Goal: Task Accomplishment & Management: Manage account settings

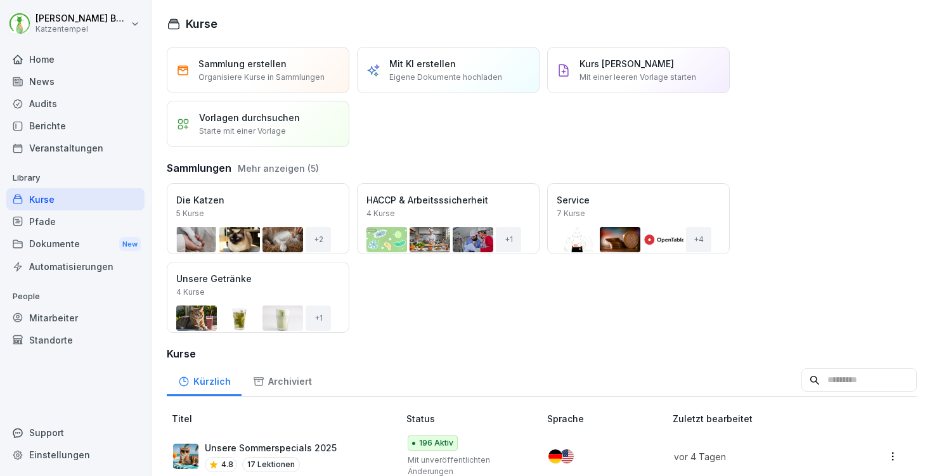
scroll to position [112, 0]
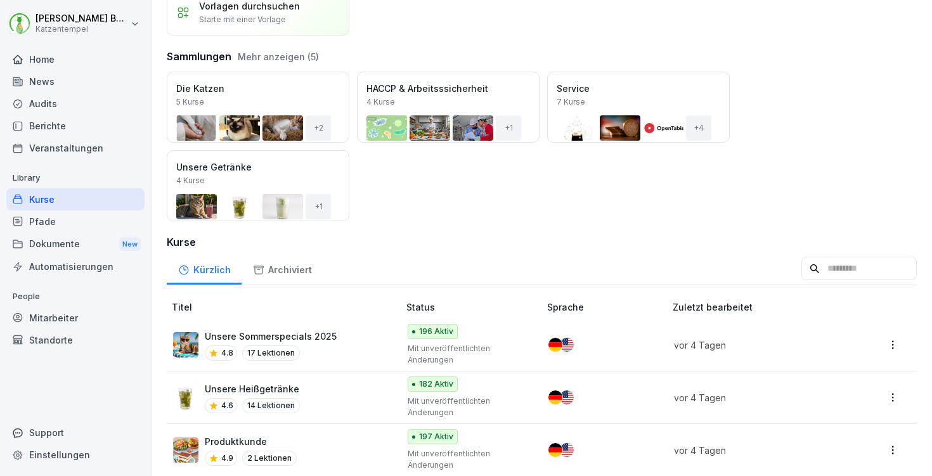
click at [64, 321] on div "Mitarbeiter" at bounding box center [75, 318] width 138 height 22
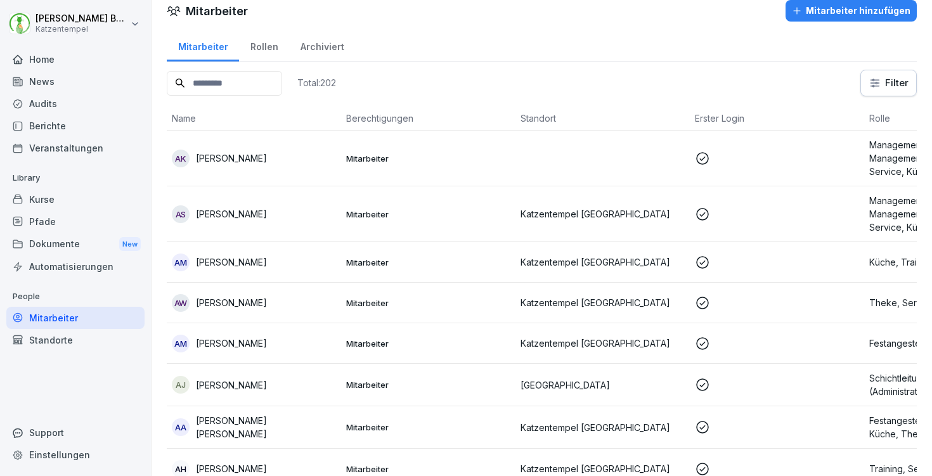
click at [278, 87] on input at bounding box center [224, 83] width 115 height 25
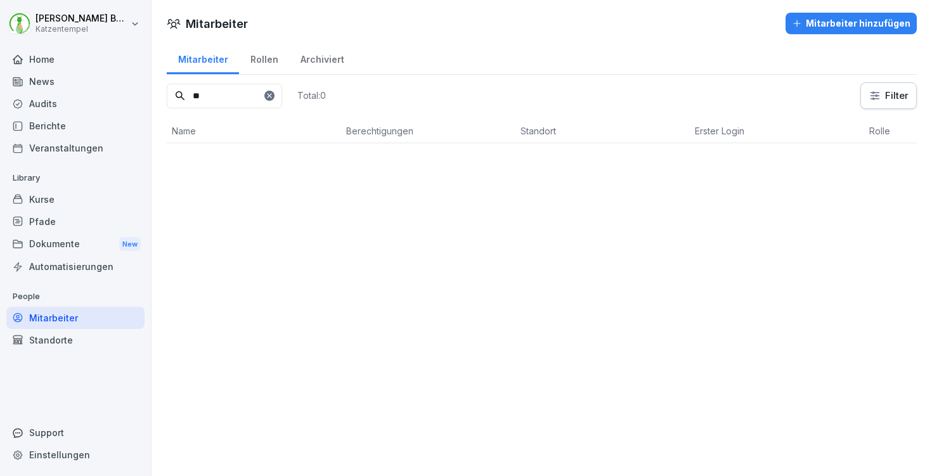
scroll to position [0, 0]
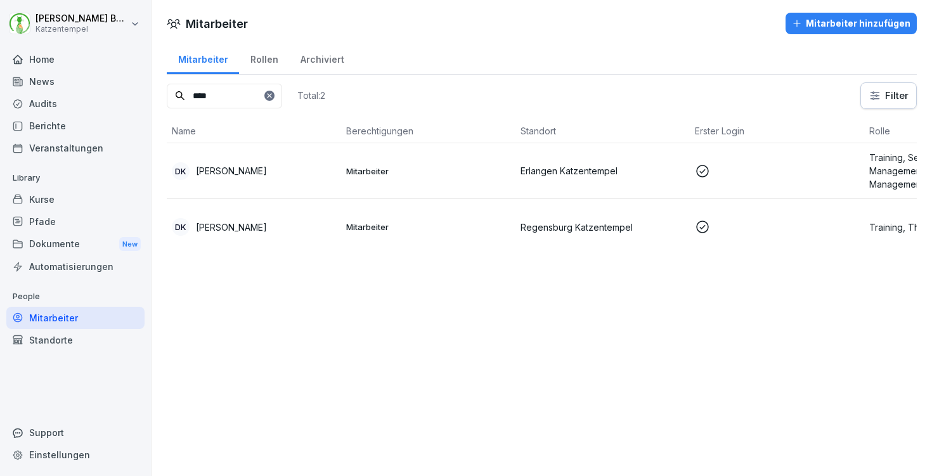
type input "****"
click at [392, 161] on td "Mitarbeiter" at bounding box center [428, 171] width 174 height 56
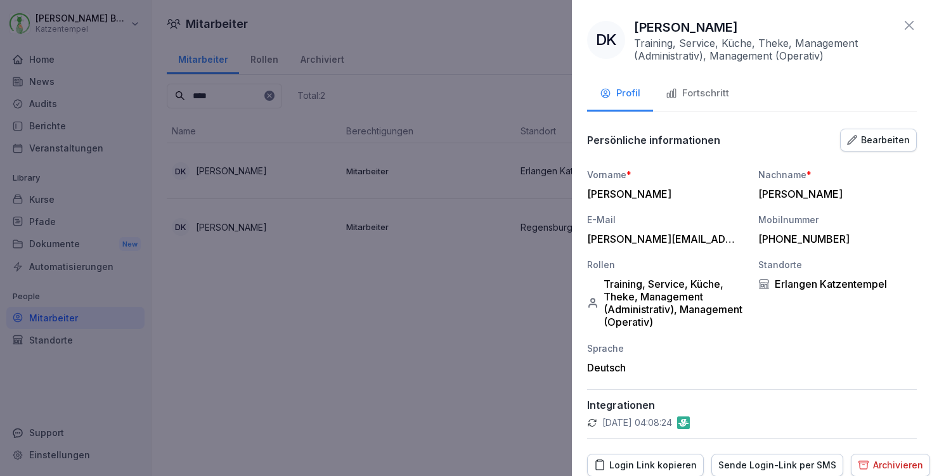
click at [869, 133] on div "Bearbeiten" at bounding box center [878, 140] width 63 height 14
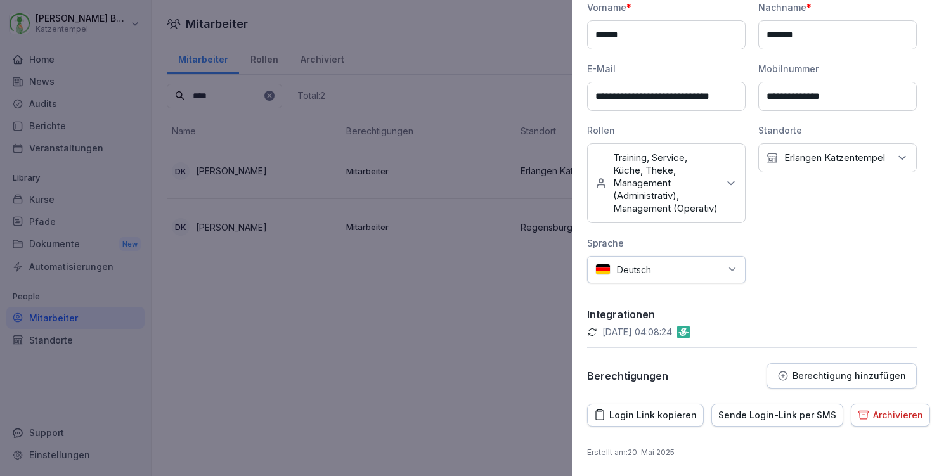
scroll to position [179, 0]
click at [808, 380] on p "Berechtigung hinzufügen" at bounding box center [849, 376] width 113 height 10
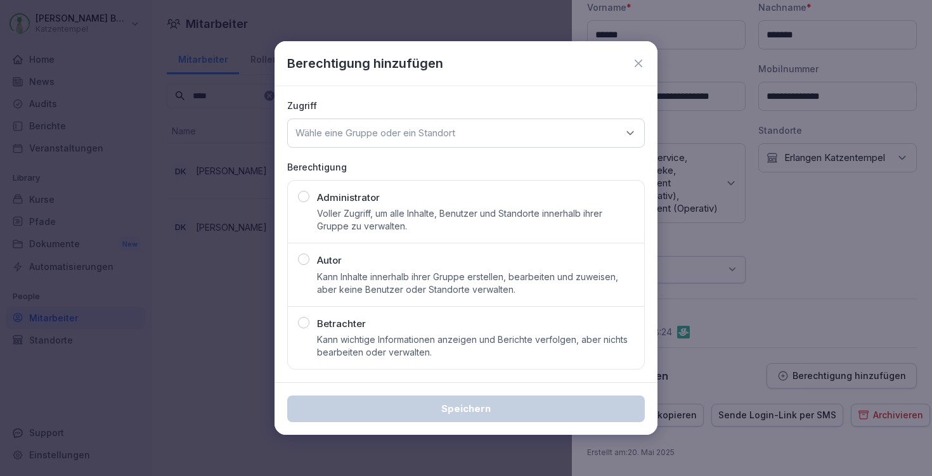
click at [427, 259] on div "Autor Kann Inhalte innerhalb ihrer Gruppe erstellen, bearbeiten und zuweisen, a…" at bounding box center [475, 275] width 317 height 42
click at [439, 137] on p "Wähle eine Gruppe oder ein Standort" at bounding box center [375, 133] width 160 height 13
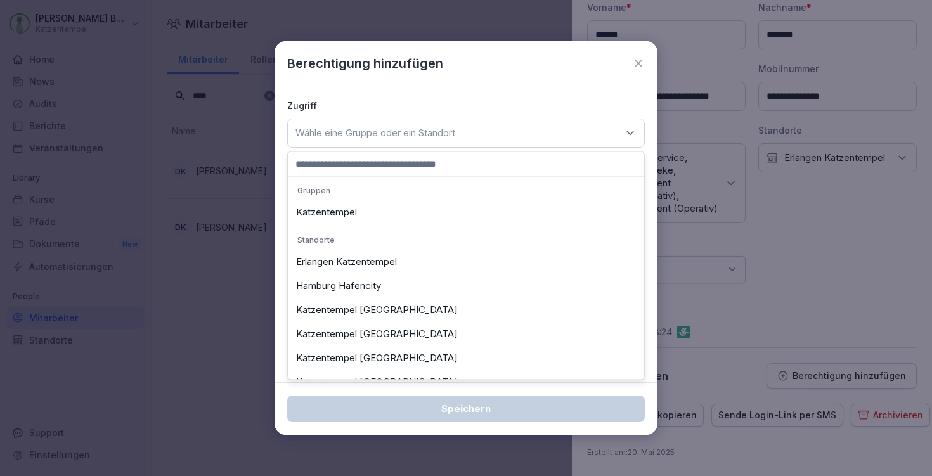
click at [407, 259] on div "Erlangen Katzentempel" at bounding box center [466, 262] width 350 height 24
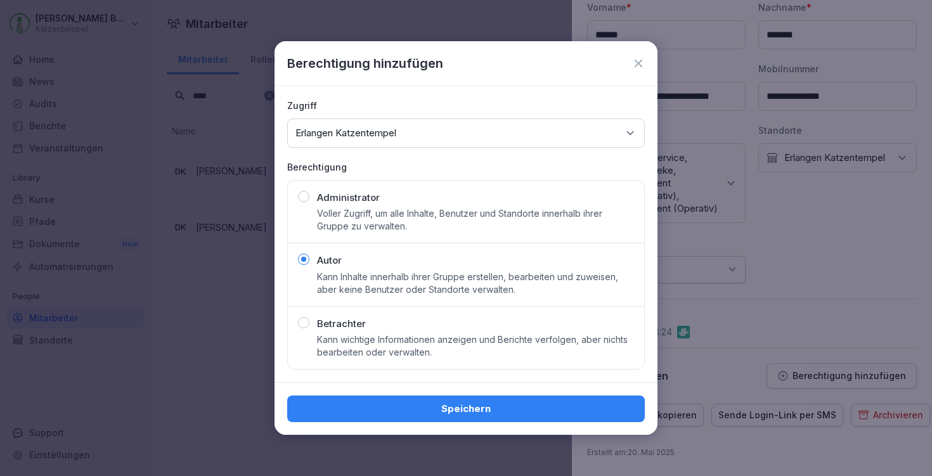
click at [411, 407] on div "Speichern" at bounding box center [465, 409] width 337 height 14
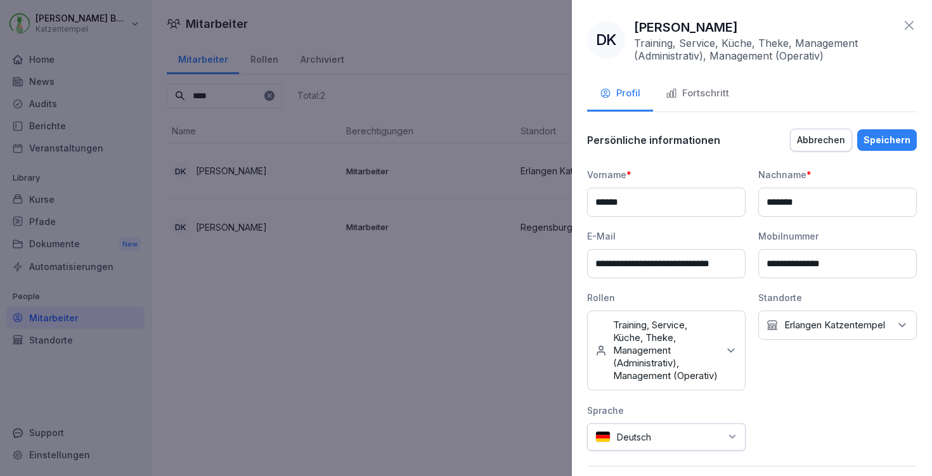
scroll to position [0, 0]
click at [898, 136] on div "Speichern" at bounding box center [887, 140] width 47 height 14
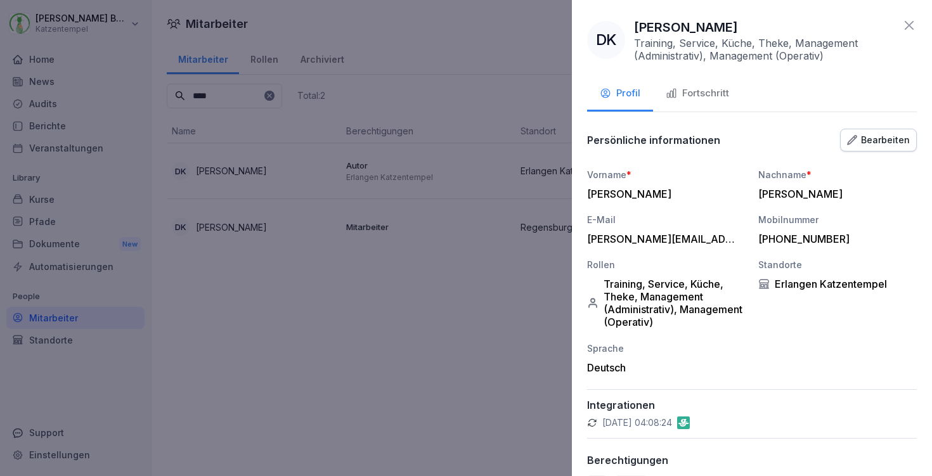
click at [905, 25] on icon at bounding box center [909, 25] width 15 height 15
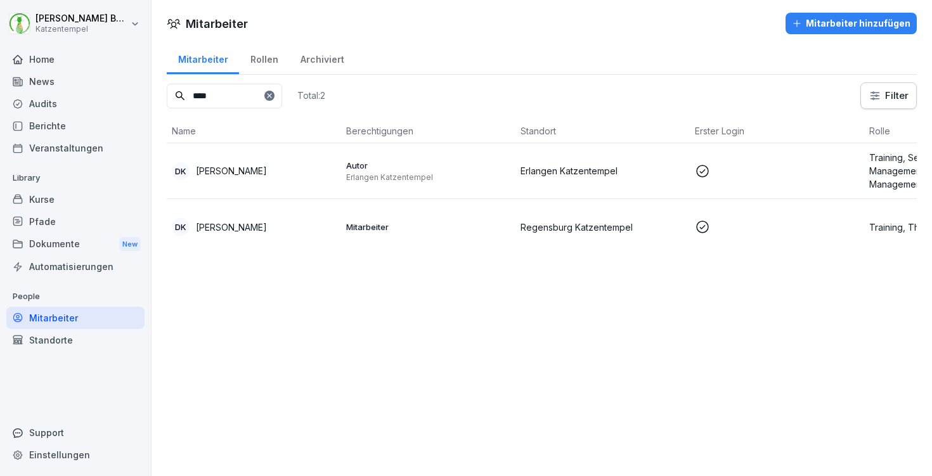
click at [59, 51] on div "Home" at bounding box center [75, 59] width 138 height 22
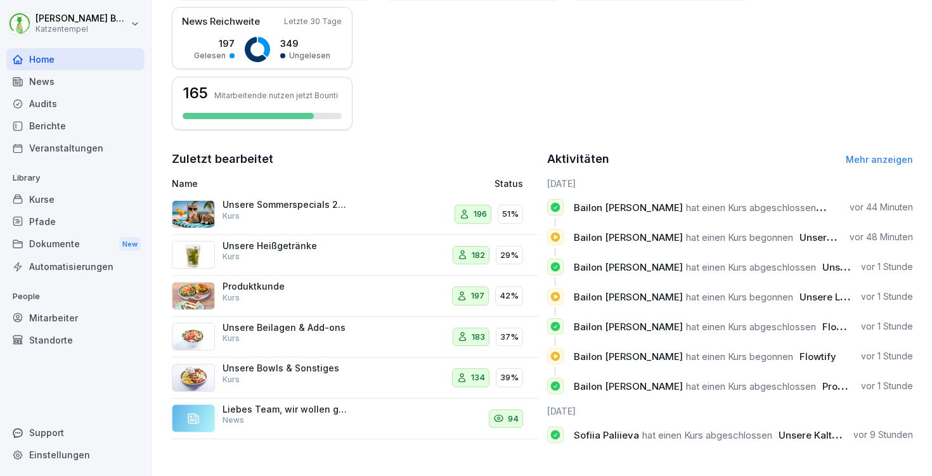
scroll to position [312, 0]
click at [905, 160] on link "Mehr anzeigen" at bounding box center [879, 159] width 67 height 11
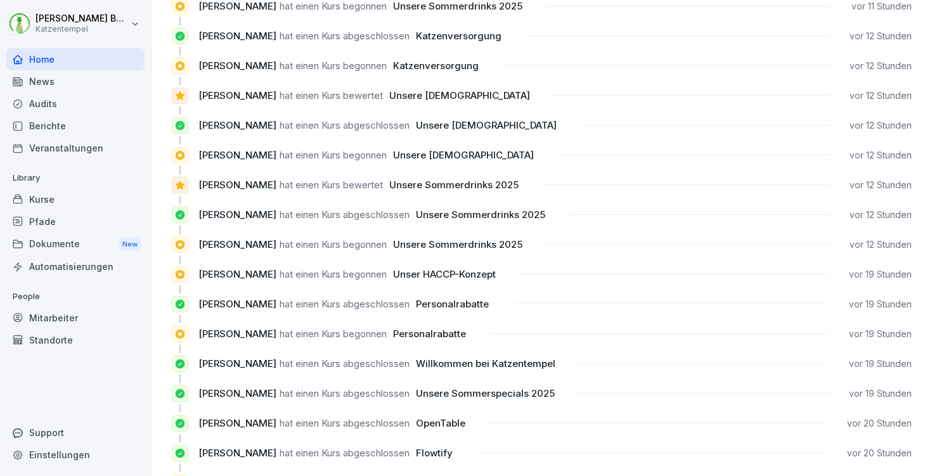
scroll to position [403, 0]
